Goal: Task Accomplishment & Management: Manage account settings

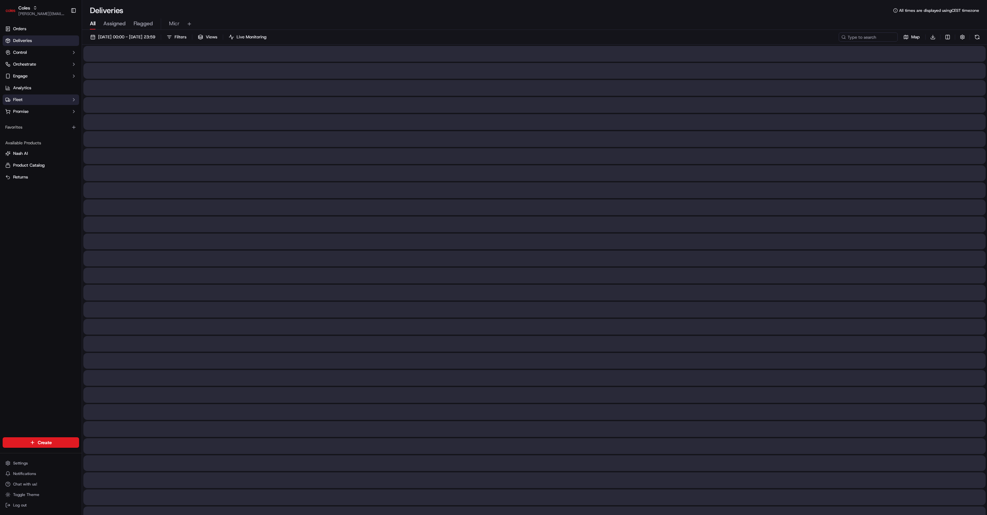
click at [52, 99] on button "Fleet" at bounding box center [41, 100] width 76 height 11
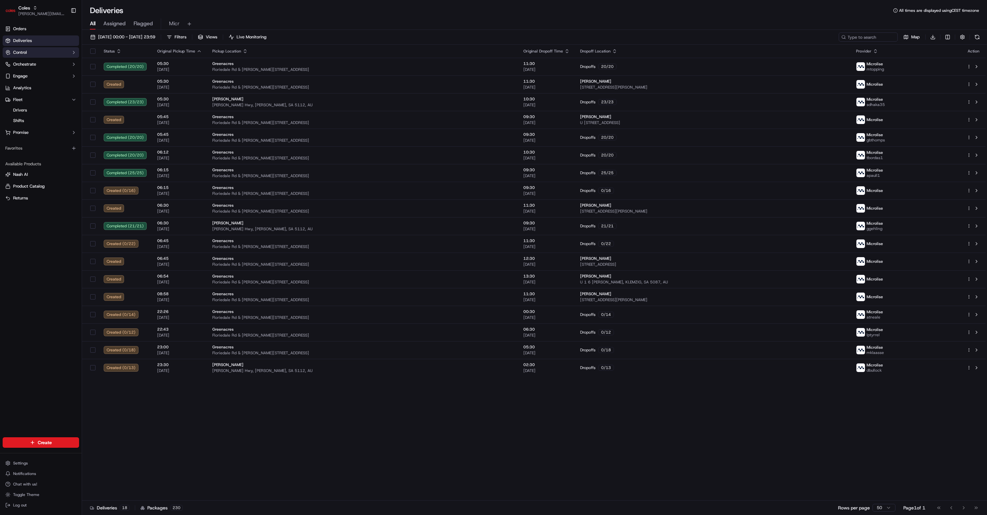
click at [61, 52] on button "Control" at bounding box center [41, 52] width 76 height 11
click at [64, 185] on button "Promise" at bounding box center [41, 185] width 76 height 11
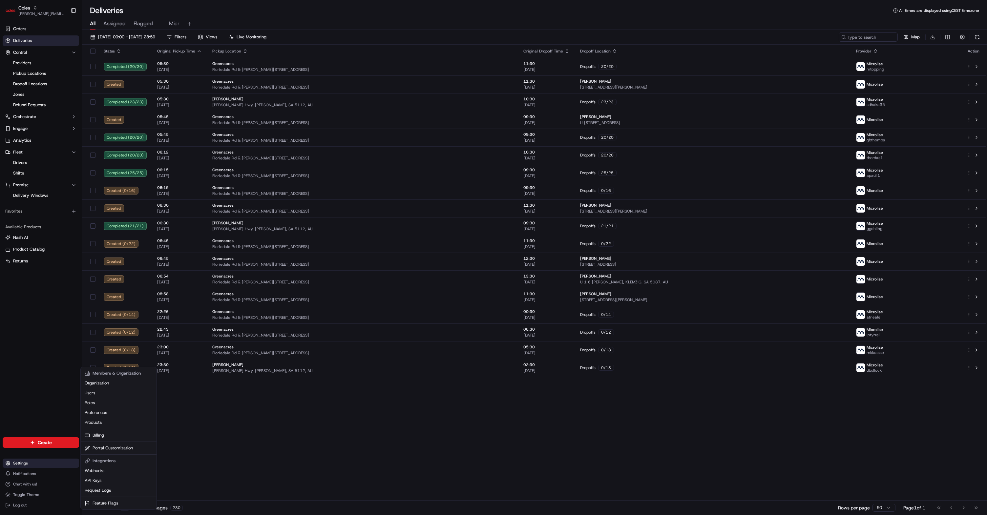
click at [34, 462] on html "Coles karol@usenash.com Toggle Sidebar Orders Deliveries Control Providers Pick…" at bounding box center [493, 257] width 987 height 515
click at [119, 427] on link "Products" at bounding box center [118, 423] width 73 height 10
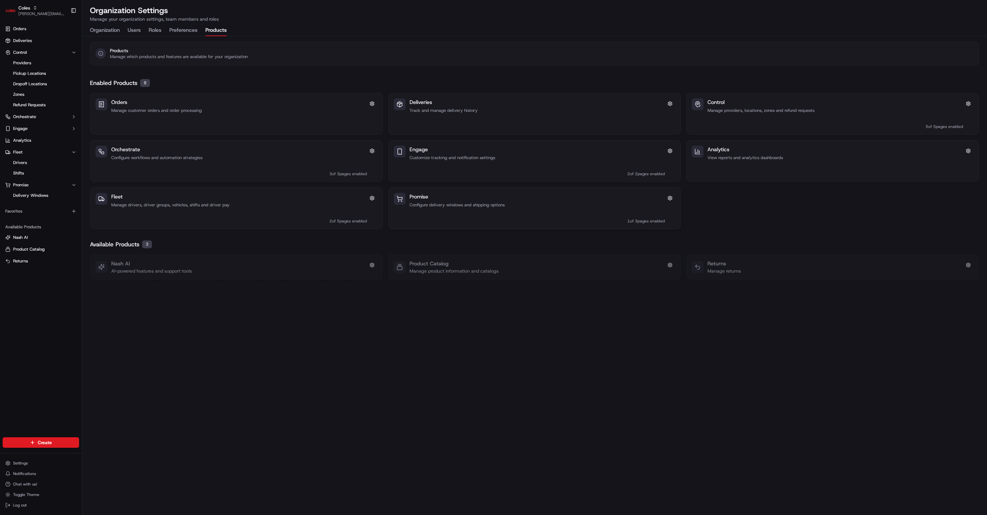
click at [483, 226] on div "Promise Configure delivery windows and shipping options 1 of 3 pages enabled" at bounding box center [535, 208] width 292 height 41
click at [739, 112] on p "Manage providers, locations, zones and refund requests" at bounding box center [836, 111] width 256 height 6
click at [341, 51] on div "Products Manage which products and features are available for your organization" at bounding box center [535, 53] width 878 height 12
drag, startPoint x: 345, startPoint y: 67, endPoint x: 344, endPoint y: 60, distance: 7.0
click at [345, 65] on div "Products Manage which products and features are available for your organization" at bounding box center [534, 53] width 905 height 34
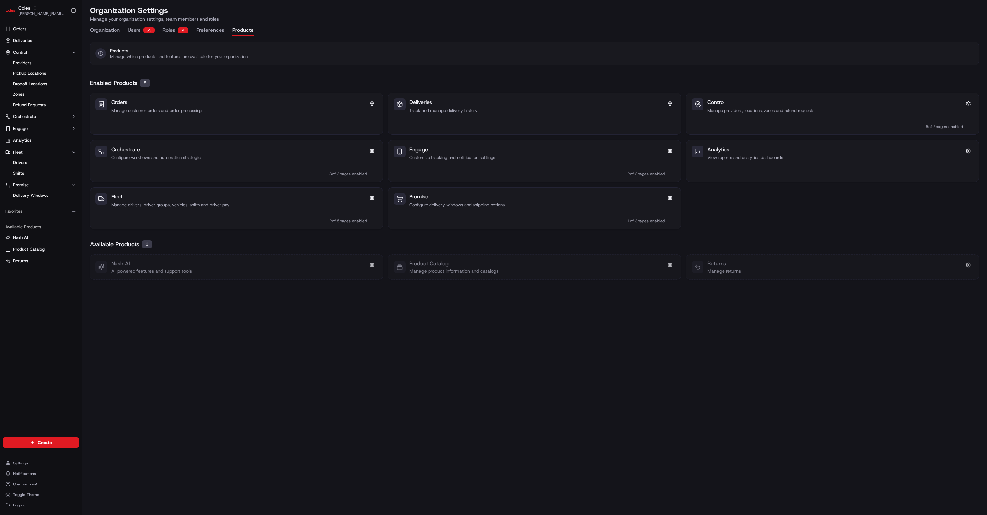
drag, startPoint x: 392, startPoint y: 336, endPoint x: 379, endPoint y: 337, distance: 13.2
click at [392, 336] on div "Products Manage which products and features are available for your organization…" at bounding box center [534, 275] width 905 height 479
click at [457, 360] on div "Products Manage which products and features are available for your organization…" at bounding box center [534, 275] width 905 height 479
click at [324, 28] on div "Organization Settings Manage your organization settings, team members and roles…" at bounding box center [534, 20] width 905 height 31
click at [43, 176] on link "Shifts" at bounding box center [41, 173] width 61 height 9
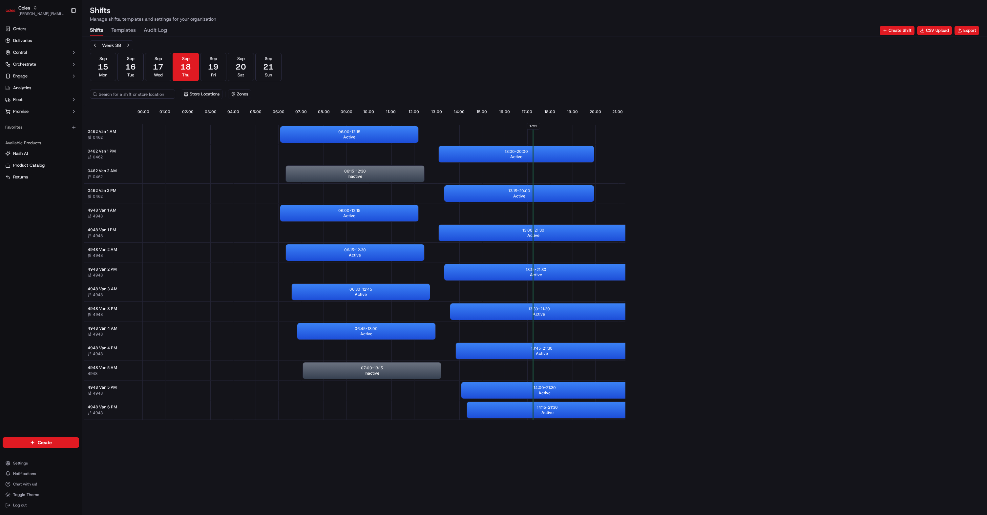
click at [429, 25] on div "Shifts Templates Audit Log Create Shift CSV Upload Export" at bounding box center [534, 30] width 889 height 11
click at [385, 61] on div "Week 38 [DATE] [DATE] [DATE] [DATE] [DATE] [DATE] [DATE] Sun" at bounding box center [534, 60] width 889 height 41
click at [157, 69] on span "17" at bounding box center [158, 67] width 11 height 11
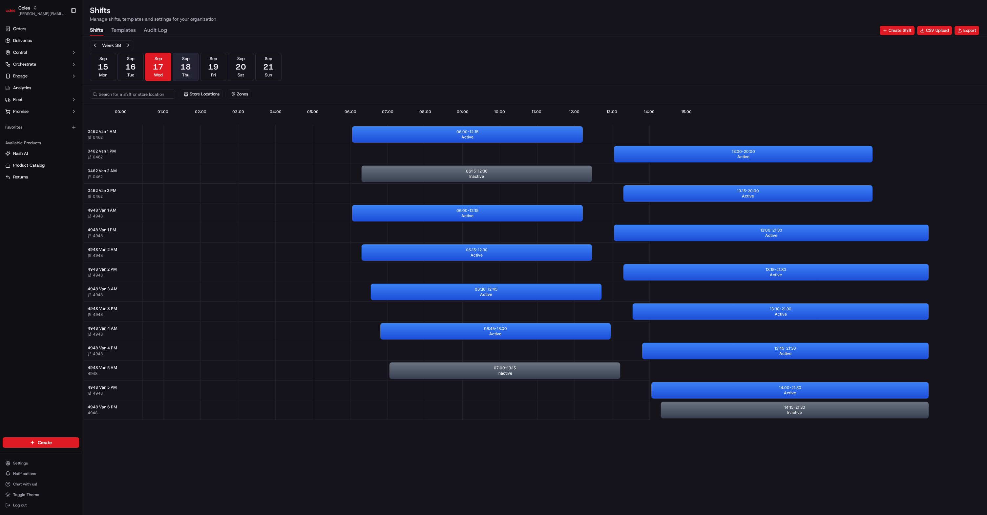
click at [193, 67] on button "[DATE] Thu" at bounding box center [186, 67] width 26 height 28
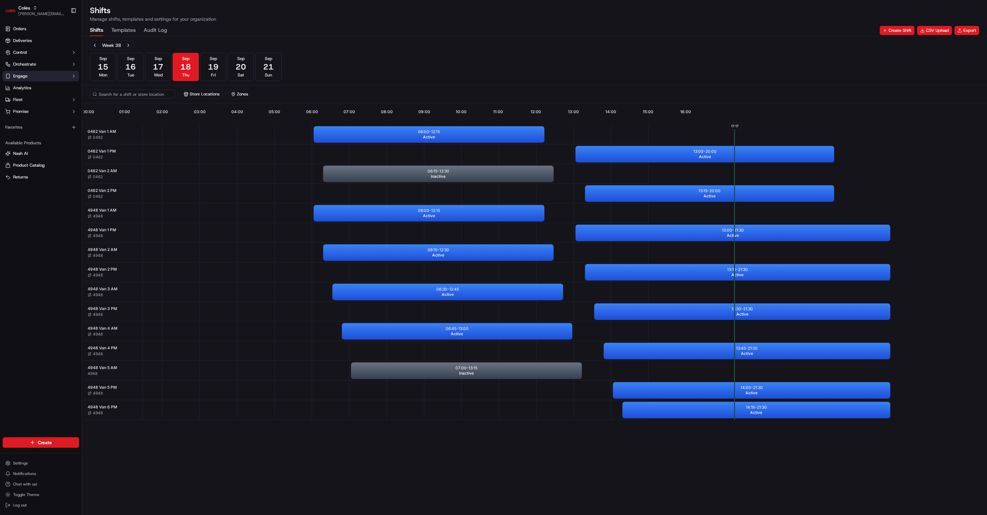
click at [56, 78] on button "Engage" at bounding box center [41, 76] width 76 height 11
click at [57, 76] on button "Engage" at bounding box center [41, 76] width 76 height 11
click at [59, 68] on button "Orchestrate" at bounding box center [41, 64] width 76 height 11
click at [60, 66] on button "Orchestrate" at bounding box center [41, 64] width 76 height 11
click at [52, 105] on ul "Orders Deliveries Control Orchestrate Engage Analytics Fleet Promise" at bounding box center [41, 70] width 76 height 93
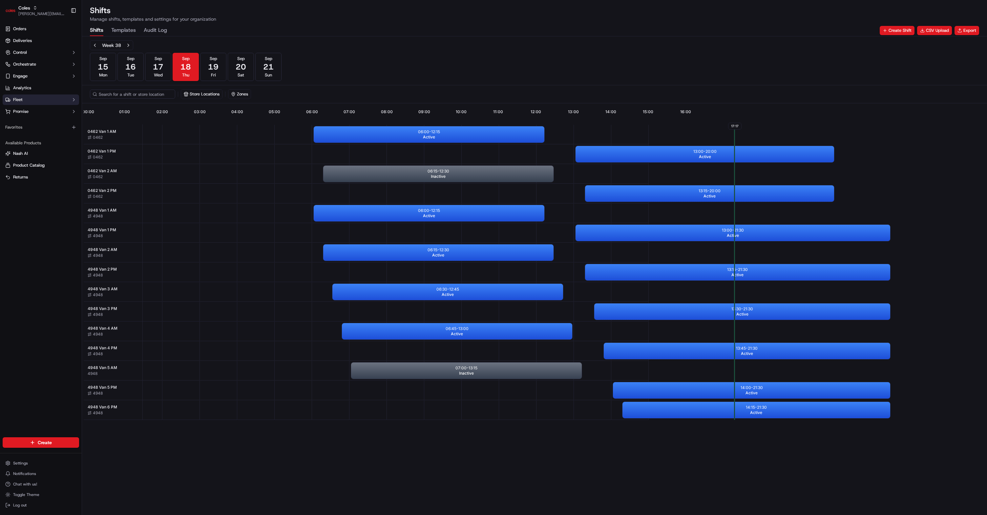
click at [54, 102] on button "Fleet" at bounding box center [41, 100] width 76 height 11
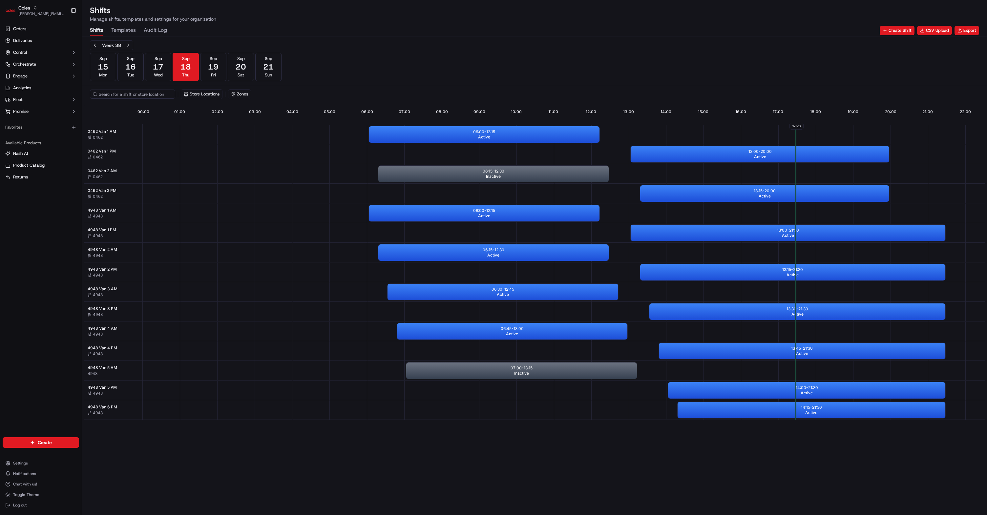
click at [386, 44] on div "Week 38 [DATE] [DATE] [DATE] [DATE] [DATE] [DATE] [DATE] Sun" at bounding box center [534, 60] width 889 height 41
click at [423, 71] on div "Week 38 [DATE] [DATE] [DATE] [DATE] [DATE] [DATE] [DATE] Sun" at bounding box center [534, 60] width 889 height 41
click at [50, 55] on button "Control" at bounding box center [41, 52] width 76 height 11
